Goal: Information Seeking & Learning: Check status

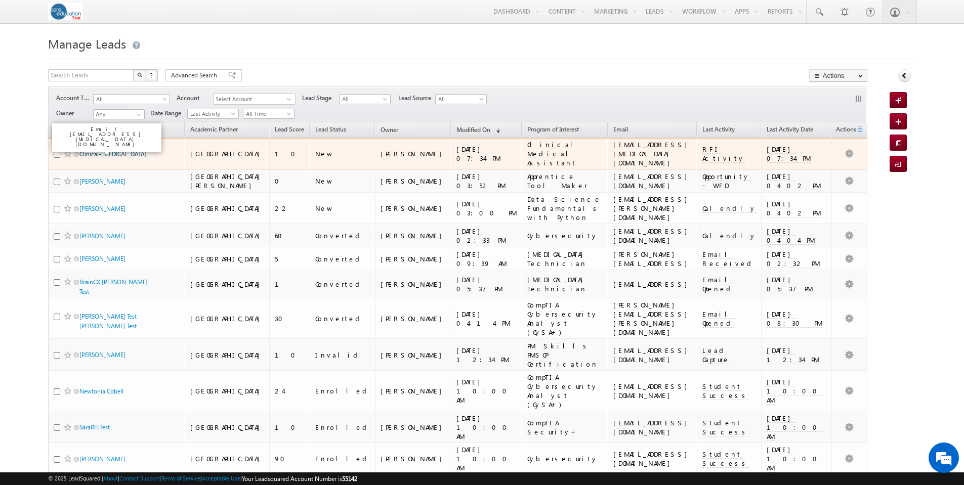
click at [107, 151] on link "Clinical-[MEDICAL_DATA]" at bounding box center [112, 154] width 67 height 8
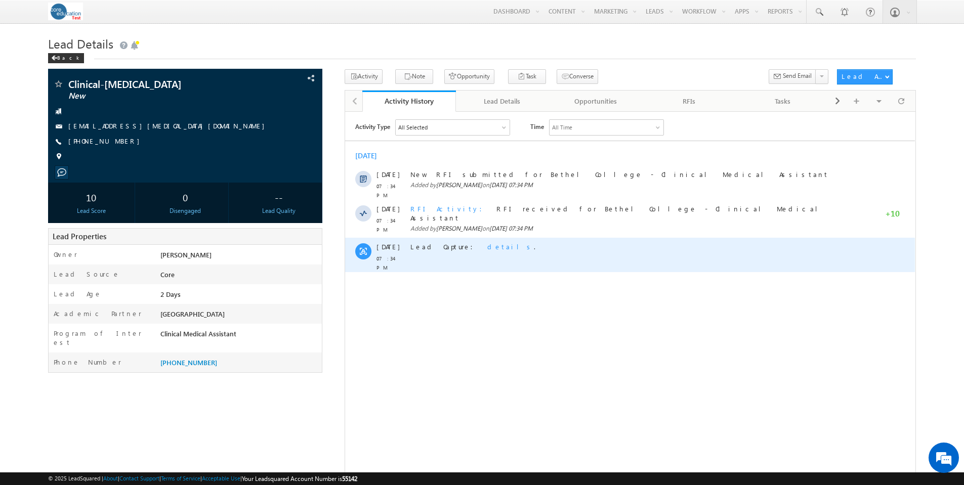
click at [487, 242] on span "details" at bounding box center [510, 246] width 47 height 9
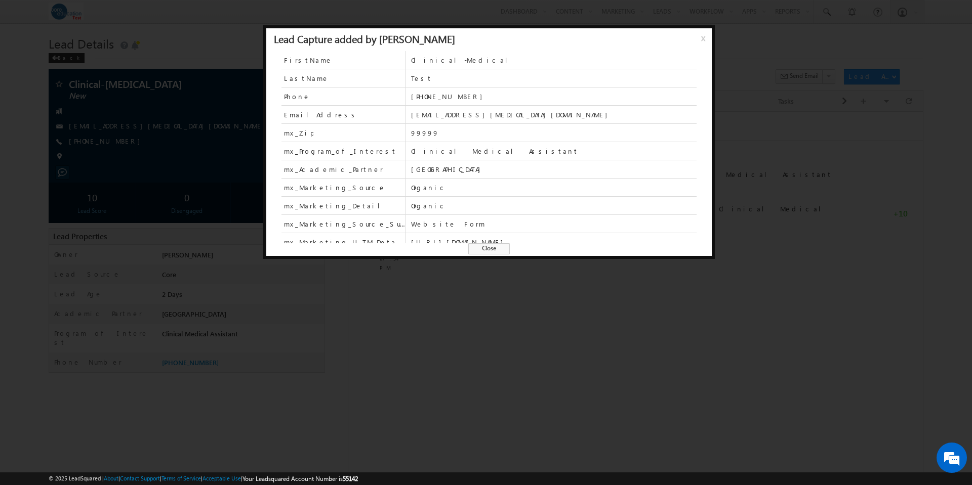
click at [497, 251] on span "Close" at bounding box center [488, 248] width 41 height 11
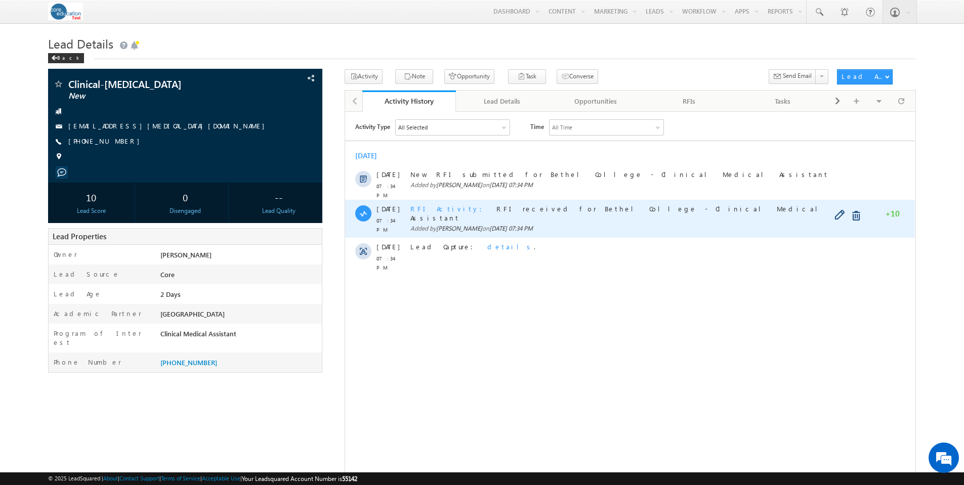
click at [430, 204] on span "RFI Activity" at bounding box center [449, 208] width 78 height 9
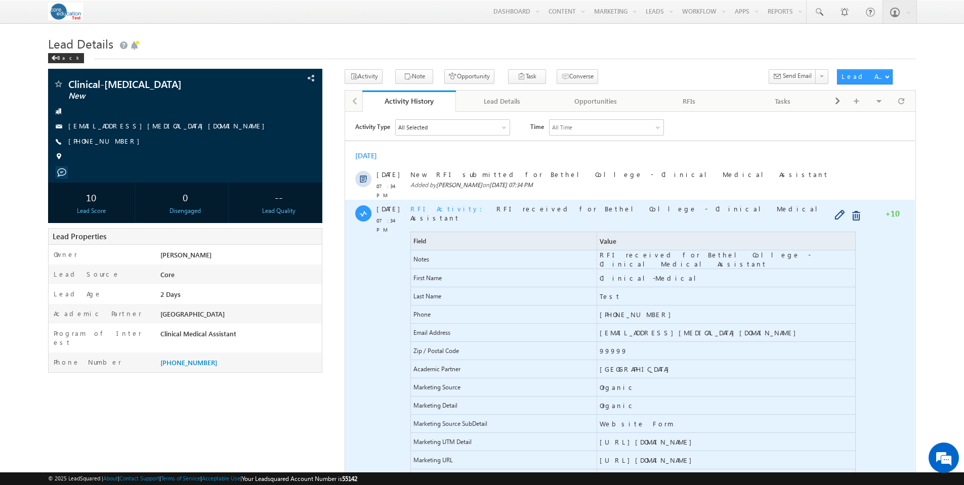
scroll to position [315, 0]
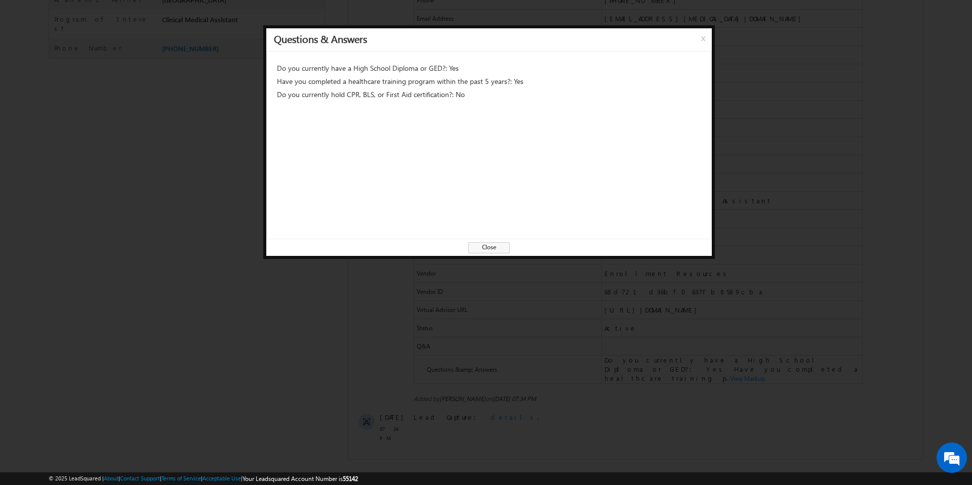
click at [493, 247] on span "Close" at bounding box center [488, 247] width 41 height 11
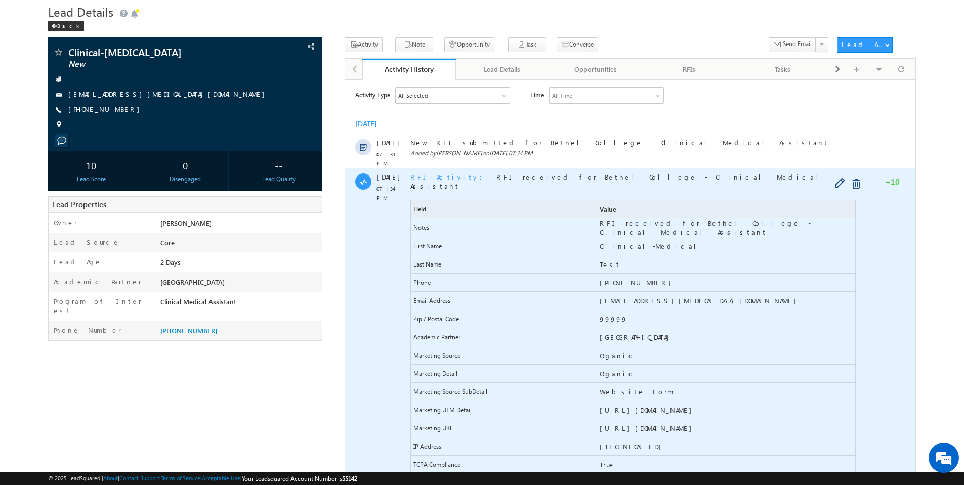
scroll to position [0, 0]
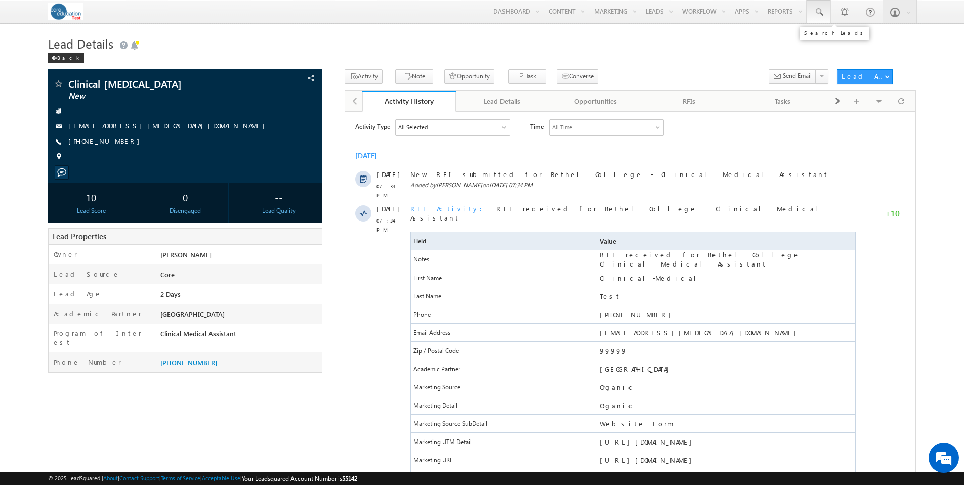
click at [821, 13] on span at bounding box center [819, 12] width 10 height 10
paste input "[EMAIL_ADDRESS][DATE][DOMAIN_NAME]"
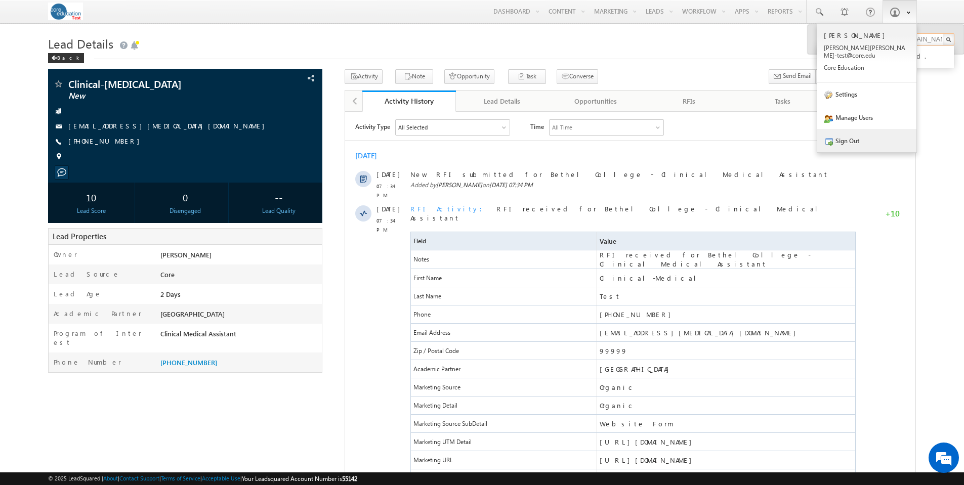
type input "[EMAIL_ADDRESS][DATE][DOMAIN_NAME]"
click at [852, 132] on link "Sign Out" at bounding box center [866, 140] width 99 height 23
